Goal: Register for event/course

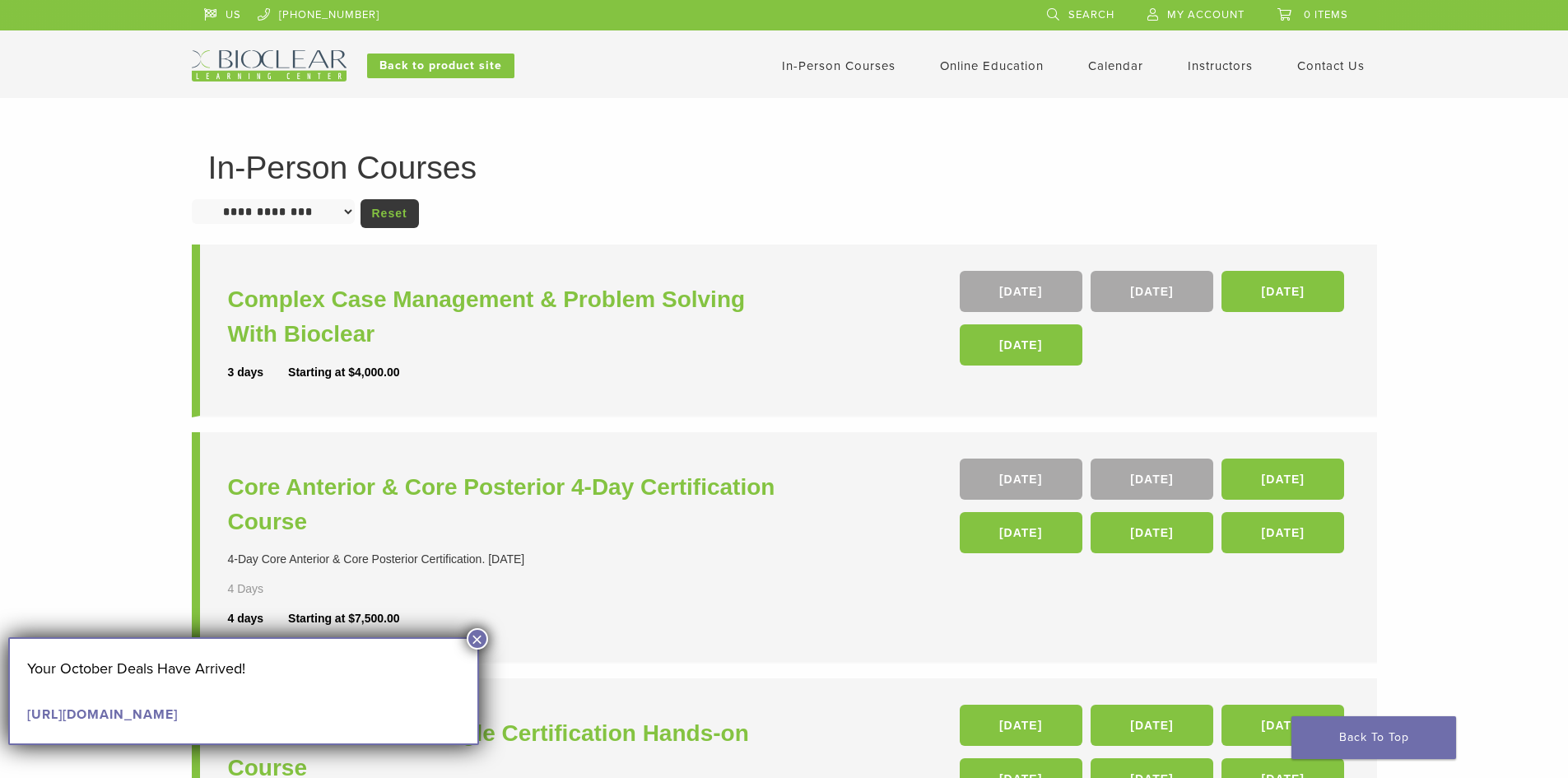
click at [475, 633] on button "×" at bounding box center [478, 639] width 21 height 21
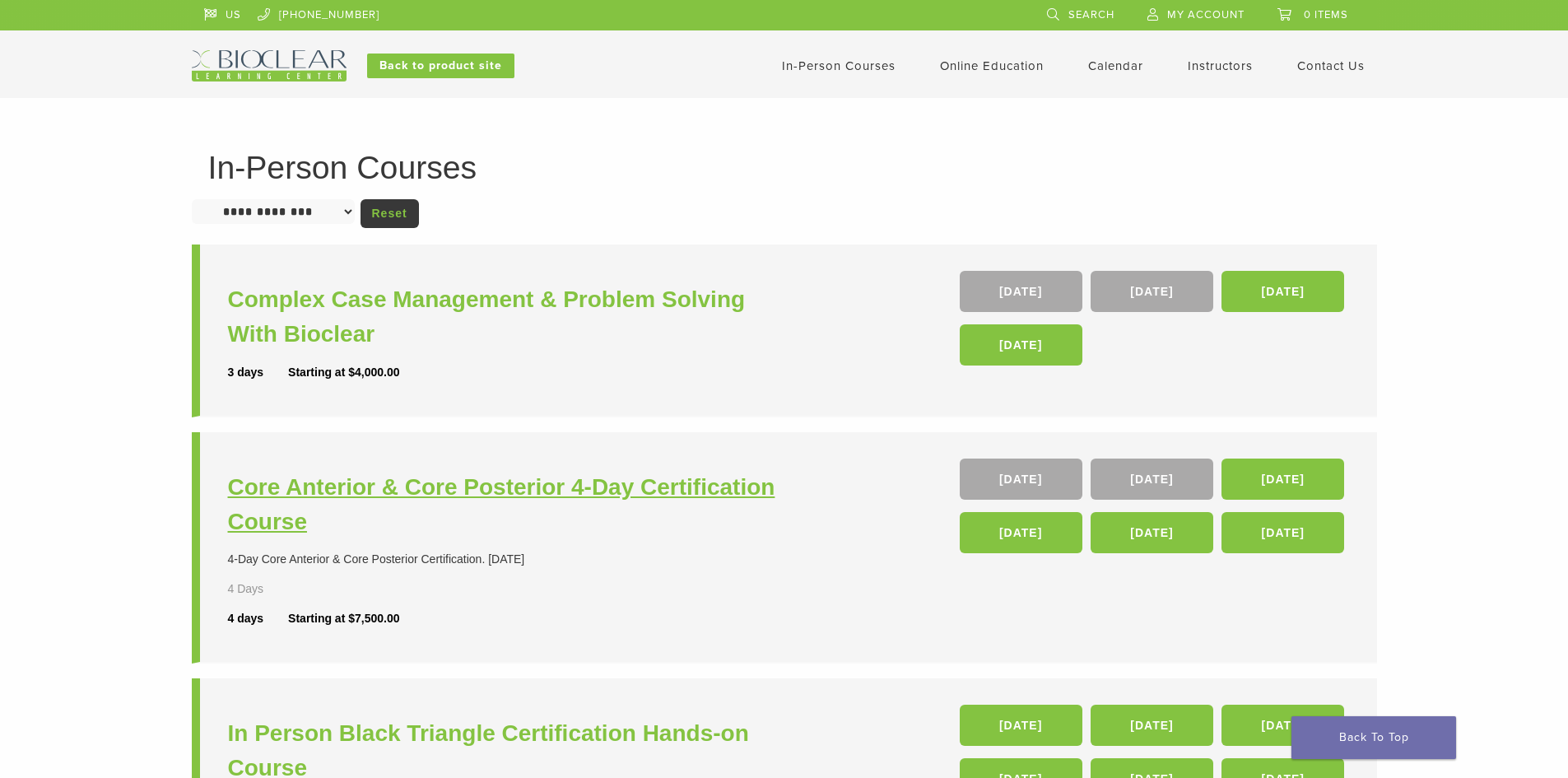
click at [532, 476] on h3 "Core Anterior & Core Posterior 4-Day Certification Course" at bounding box center [508, 504] width 561 height 69
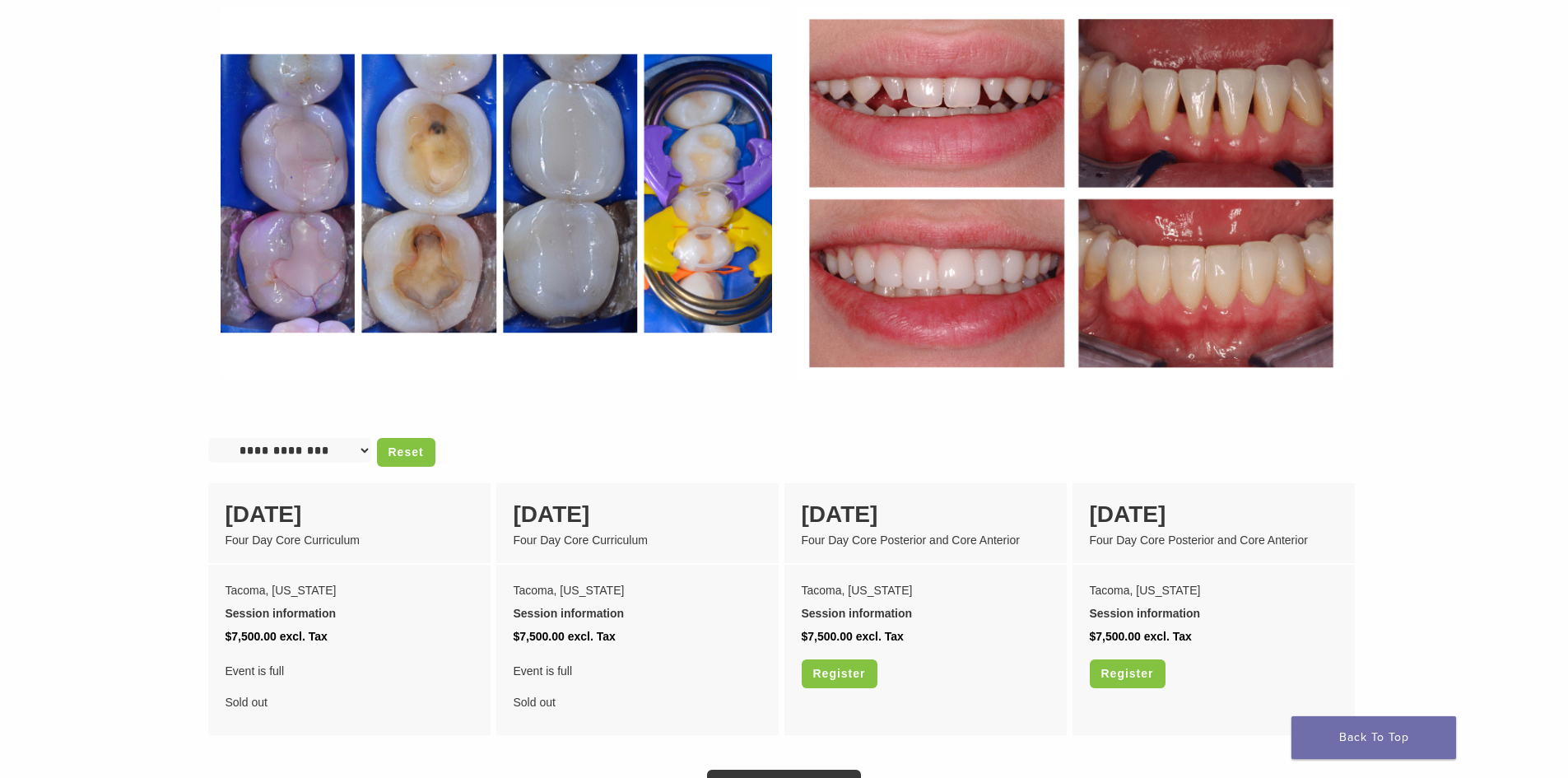
scroll to position [988, 0]
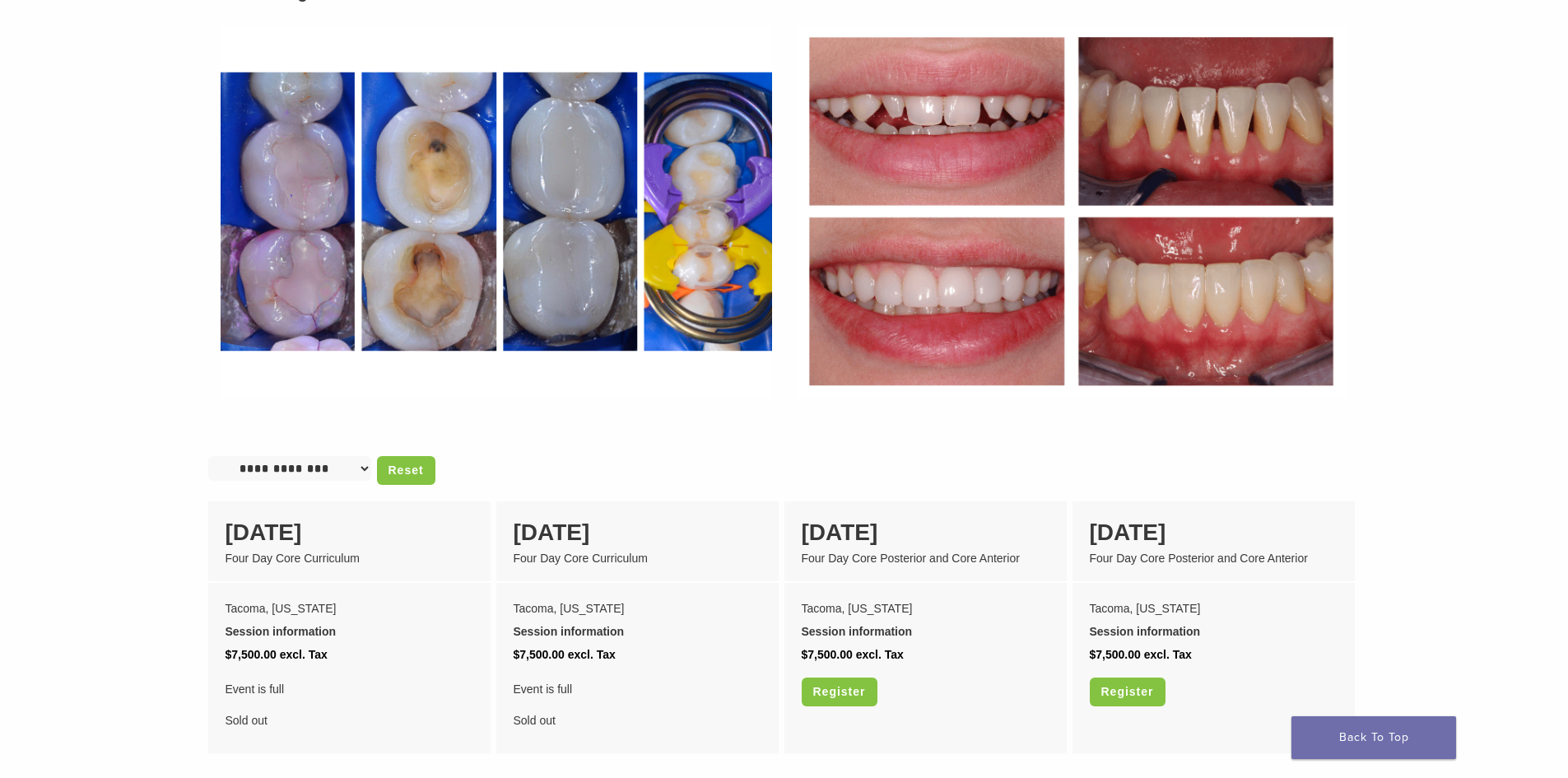
click at [733, 295] on img at bounding box center [496, 212] width 576 height 397
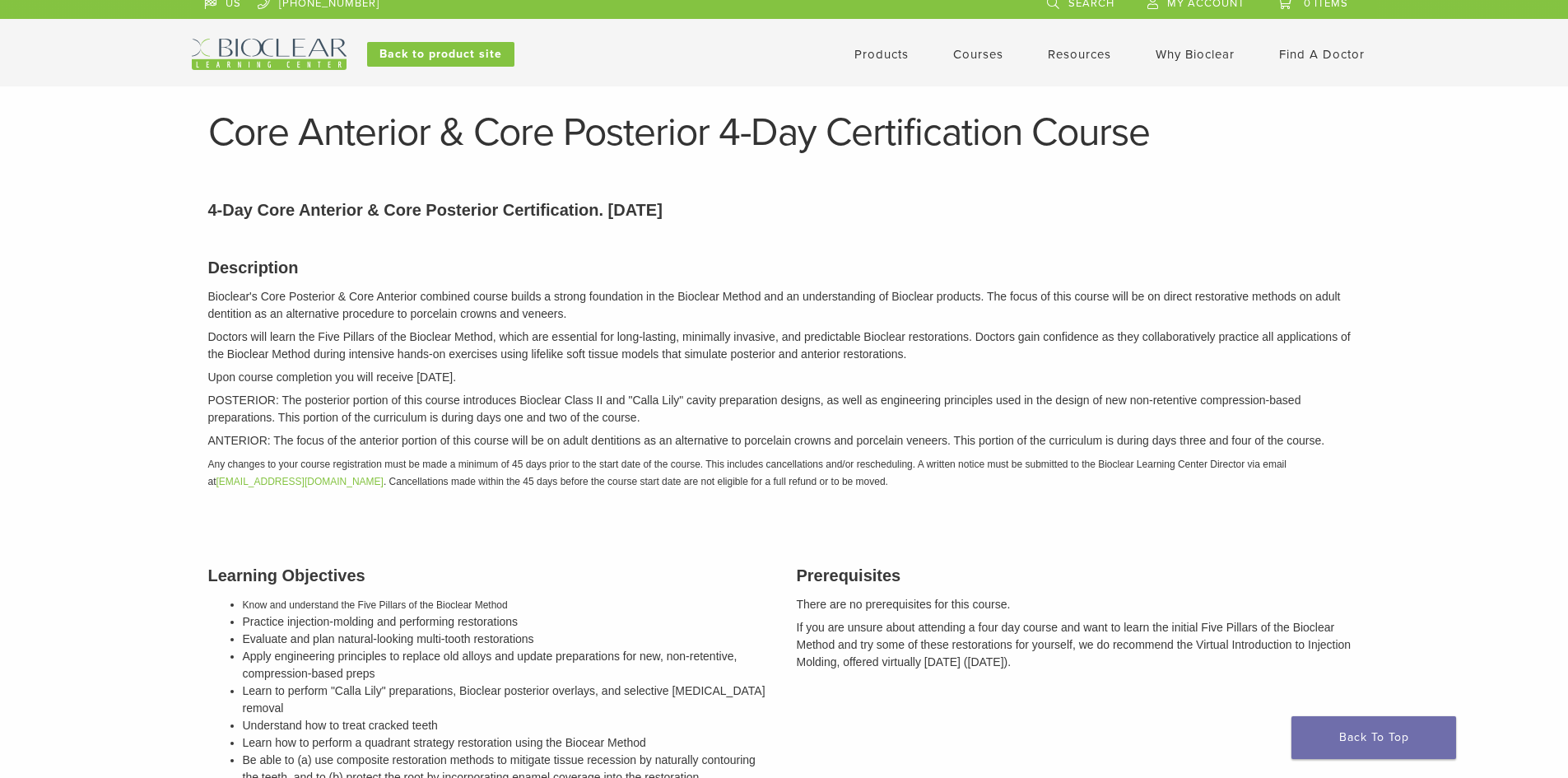
scroll to position [0, 0]
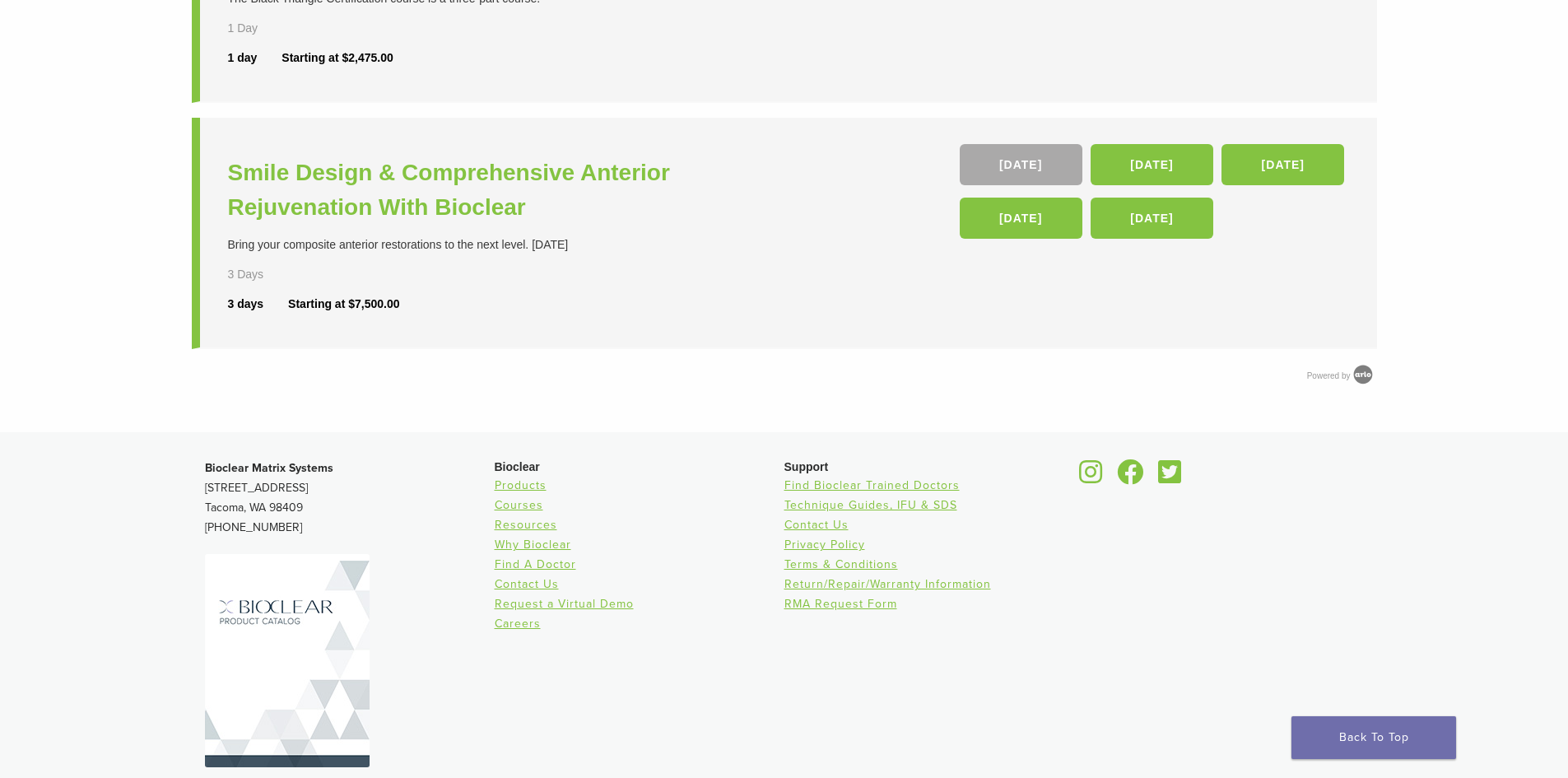
scroll to position [495, 0]
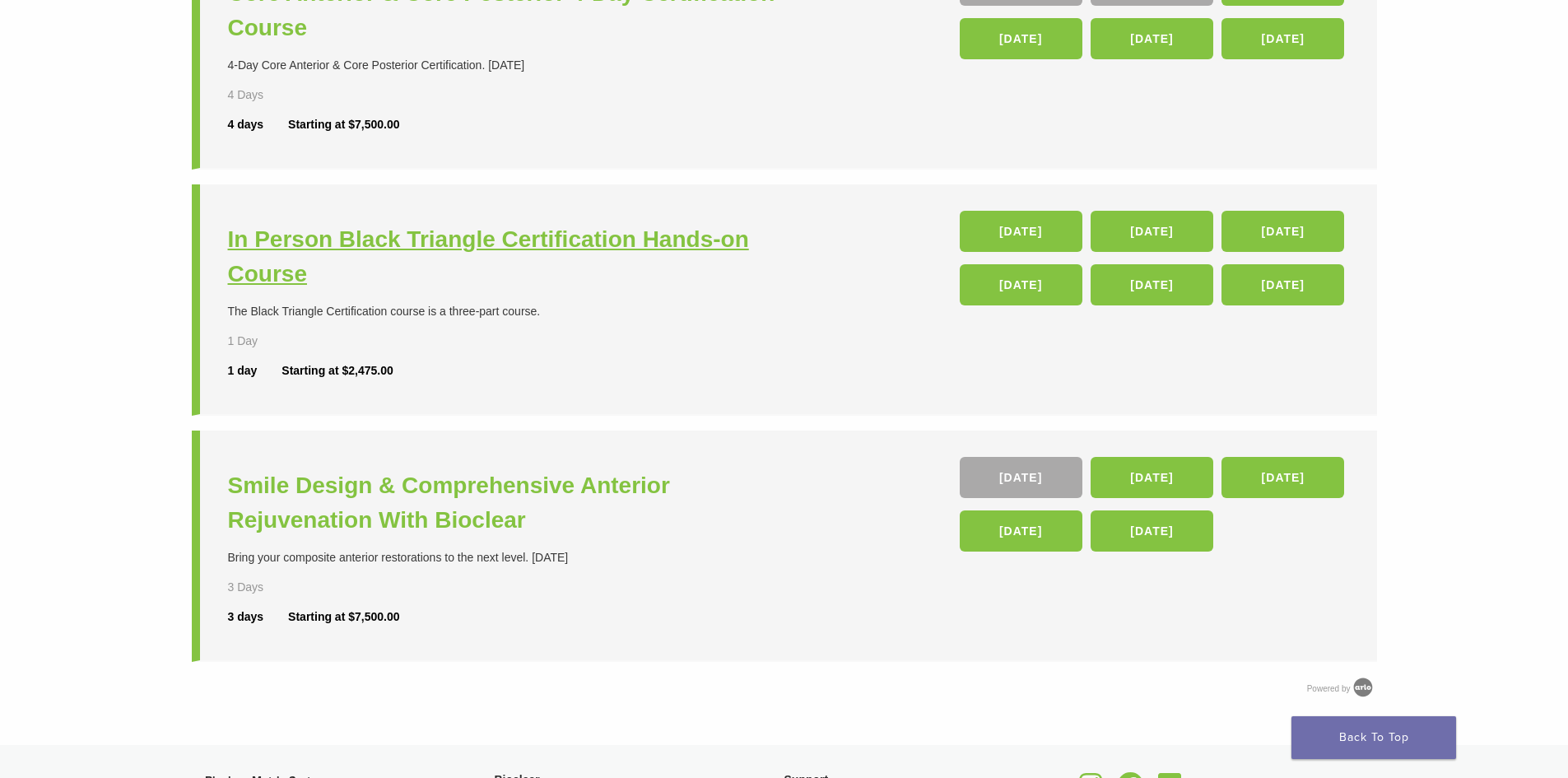
click at [585, 241] on h3 "In Person Black Triangle Certification Hands-on Course" at bounding box center [508, 256] width 561 height 69
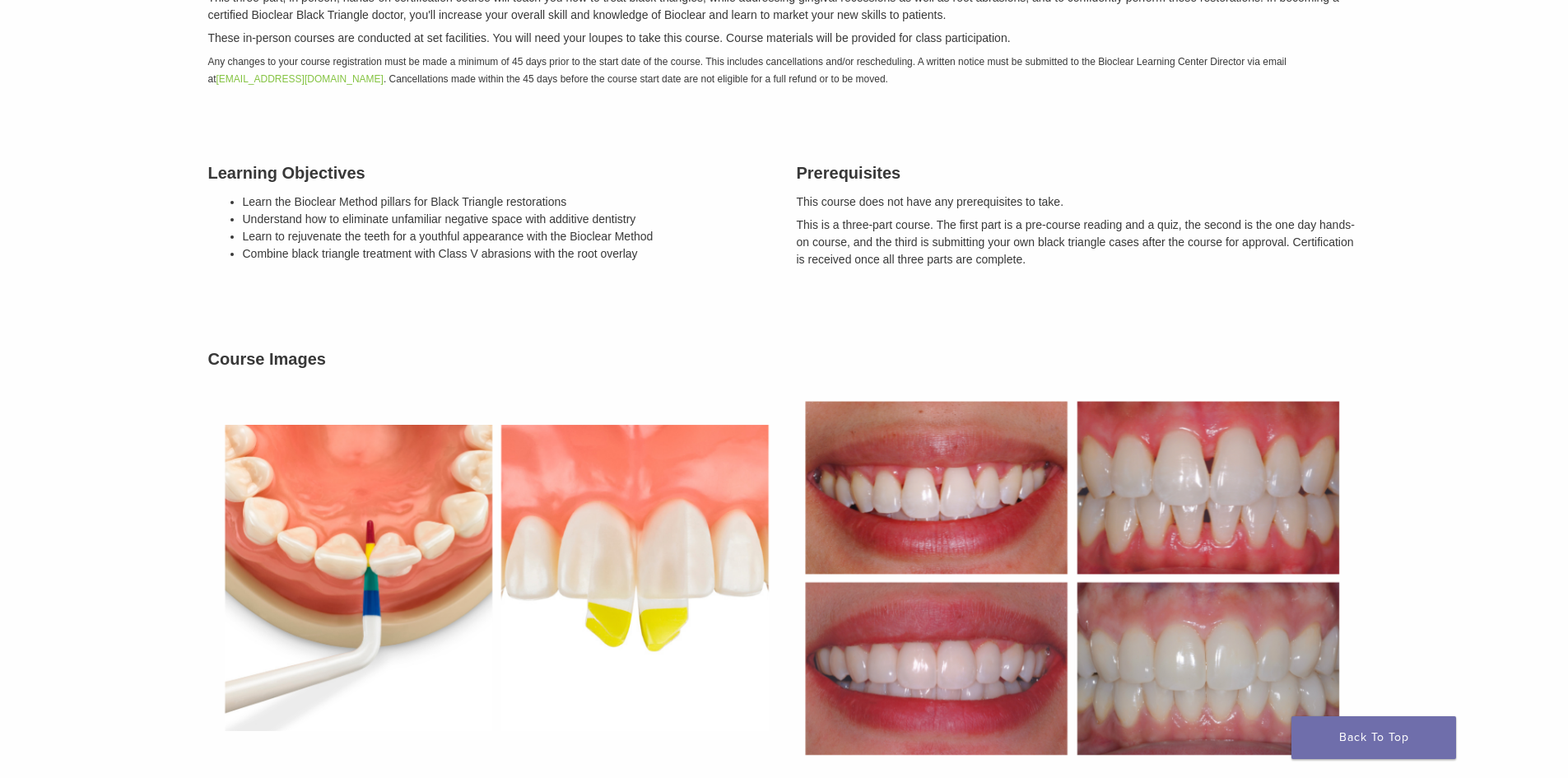
scroll to position [247, 0]
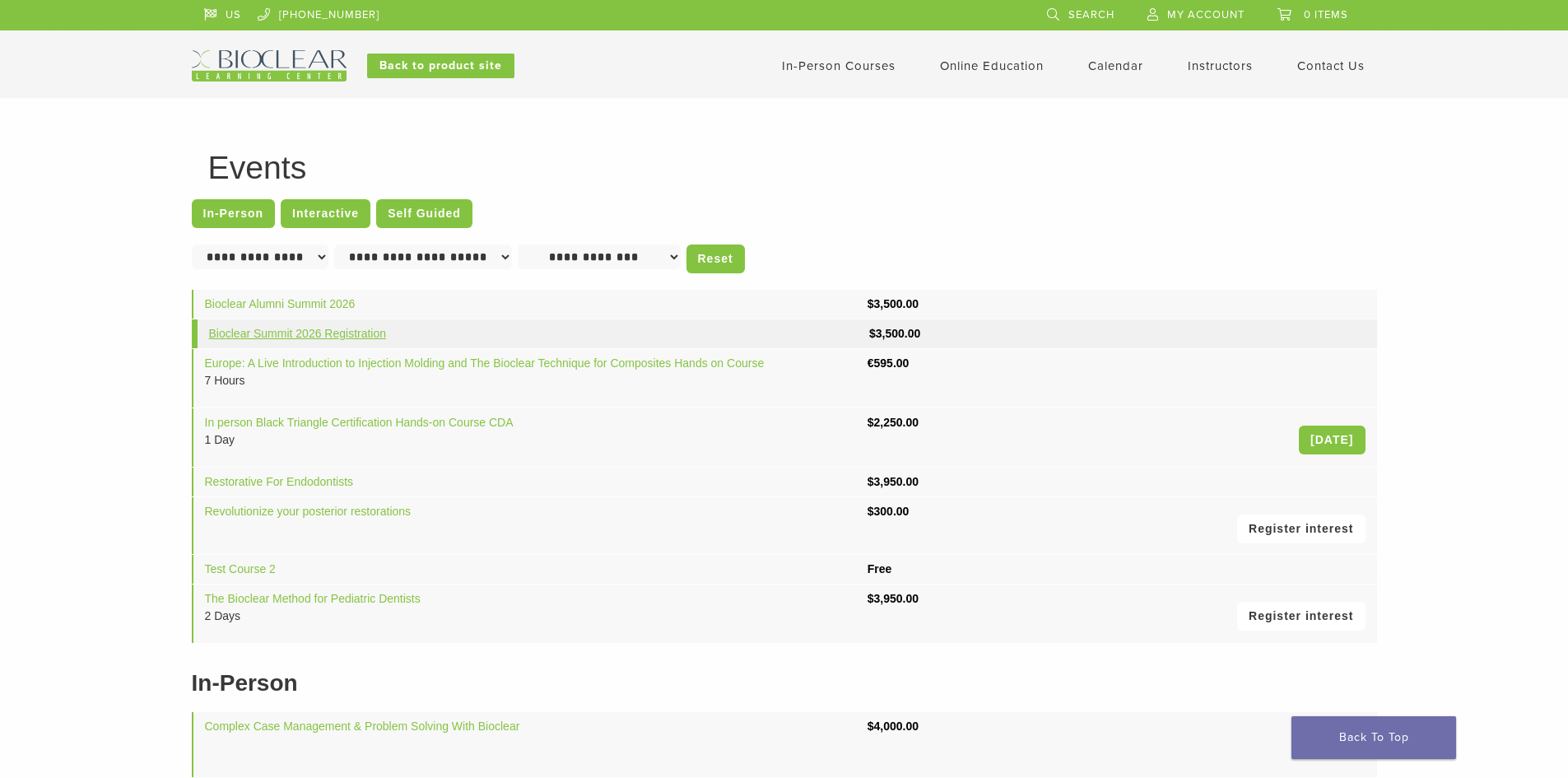
click at [337, 330] on link "Bioclear Summit 2026 Registration" at bounding box center [298, 334] width 178 height 14
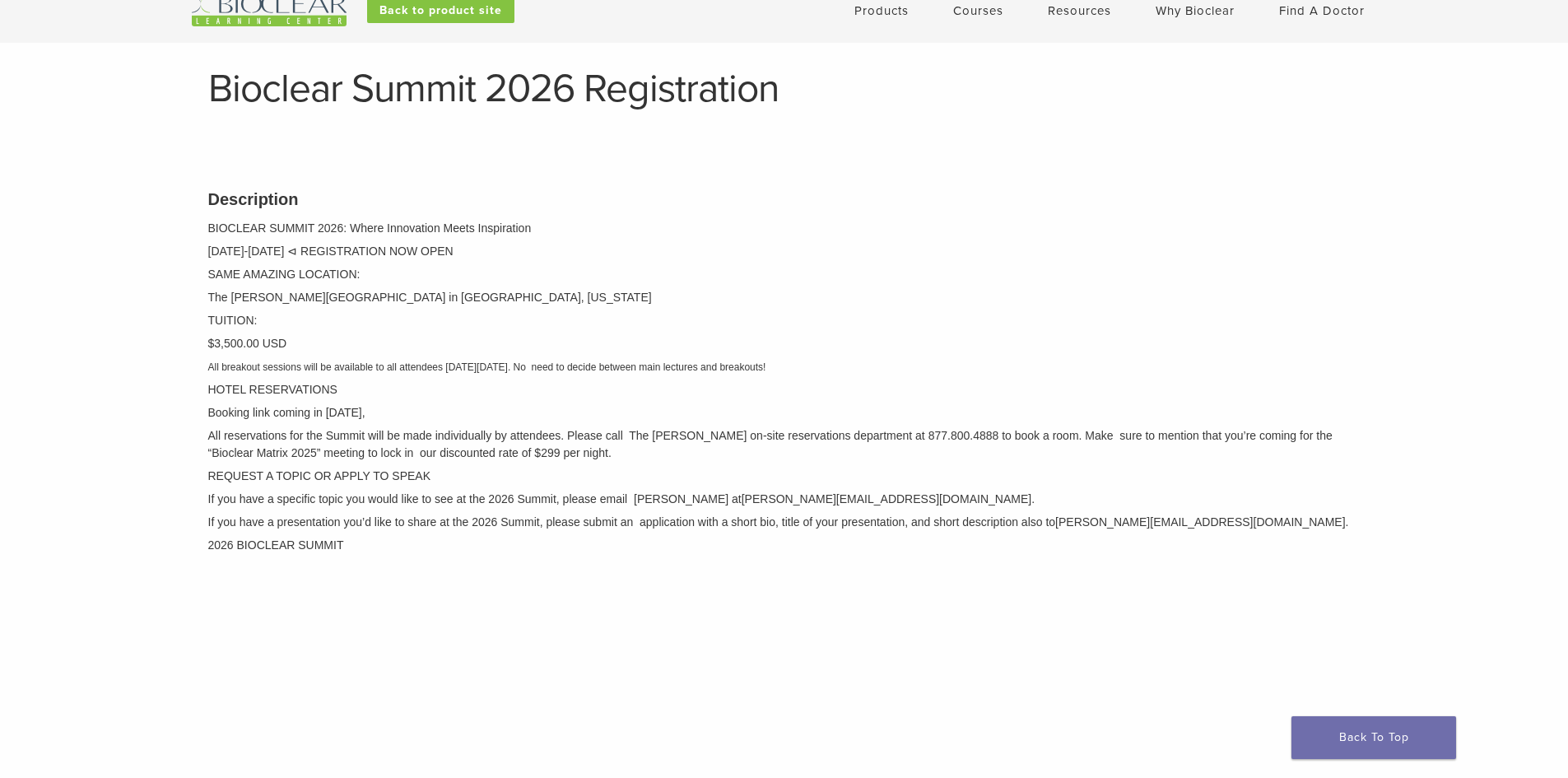
scroll to position [329, 0]
